Goal: Check status

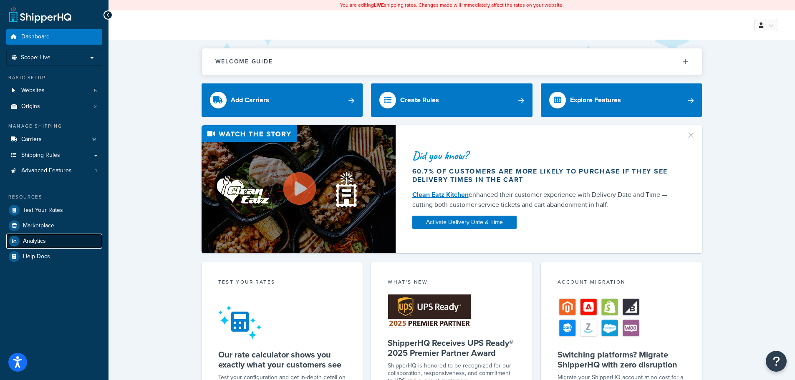
click at [52, 244] on link "Analytics" at bounding box center [54, 241] width 96 height 15
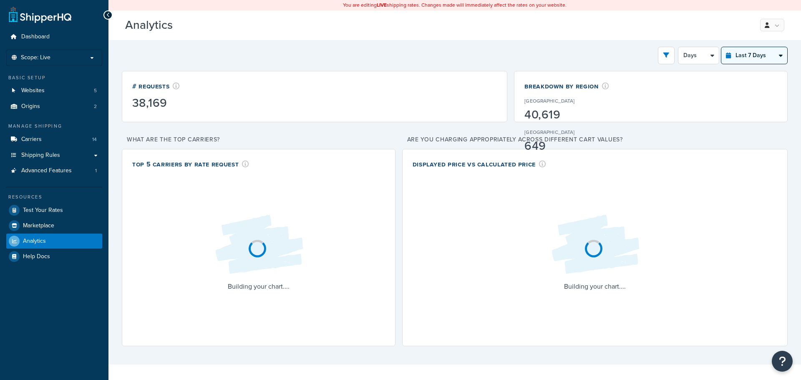
click at [750, 59] on select "Last 24 Hours Last 7 Days Last 30 Days Last 3 Months Last 6 Months Last 12 Mont…" at bounding box center [755, 55] width 66 height 17
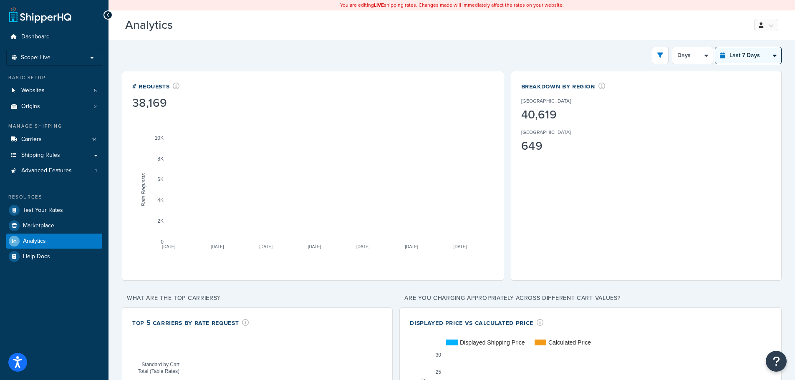
select select "last_year"
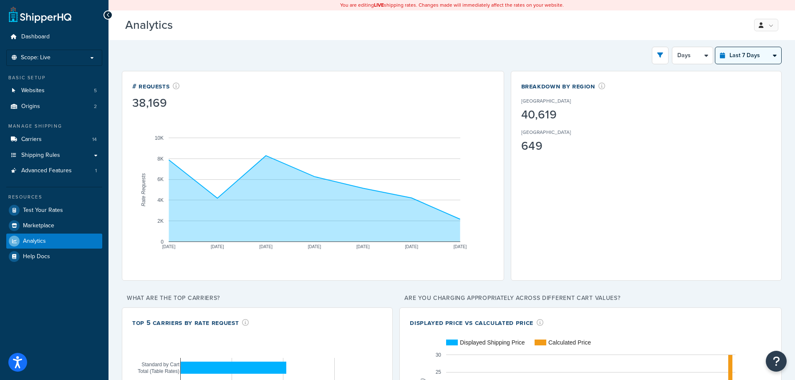
click at [715, 47] on select "Last 24 Hours Last 7 Days Last 30 Days Last 3 Months Last 6 Months Last 12 Mont…" at bounding box center [748, 55] width 66 height 17
select select "1M"
